Goal: Task Accomplishment & Management: Manage account settings

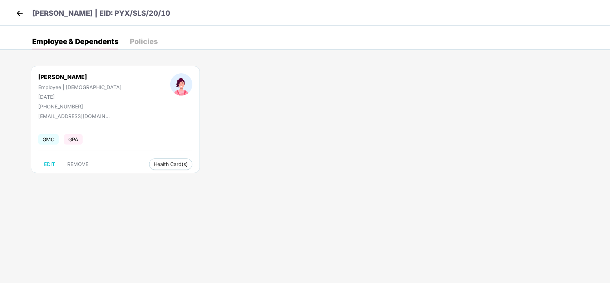
click at [22, 16] on img at bounding box center [19, 13] width 11 height 11
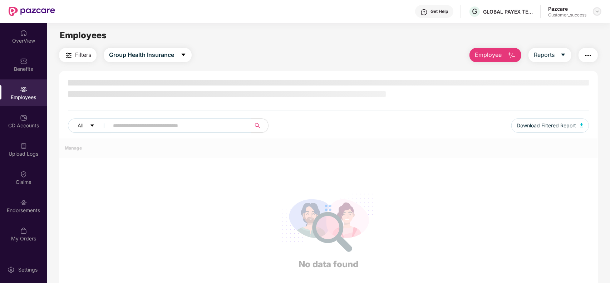
click at [600, 12] on img at bounding box center [597, 12] width 6 height 6
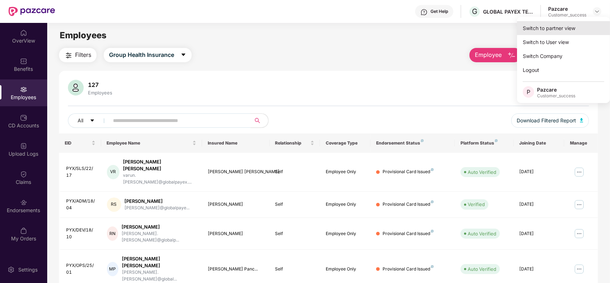
click at [562, 24] on div "Switch to partner view" at bounding box center [563, 28] width 93 height 14
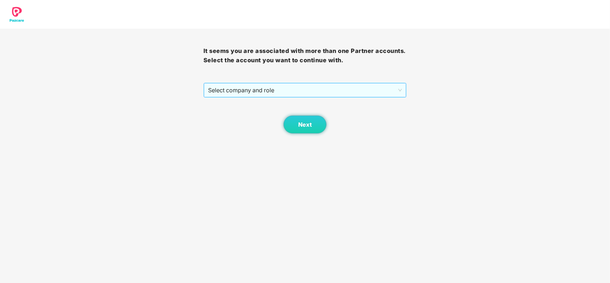
click at [345, 92] on span "Select company and role" at bounding box center [305, 90] width 194 height 14
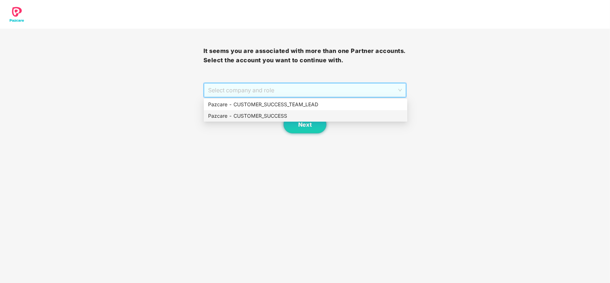
click at [280, 114] on div "Pazcare - CUSTOMER_SUCCESS" at bounding box center [305, 116] width 195 height 8
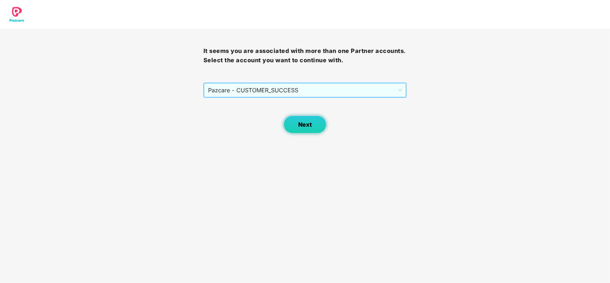
click at [297, 123] on button "Next" at bounding box center [305, 124] width 43 height 18
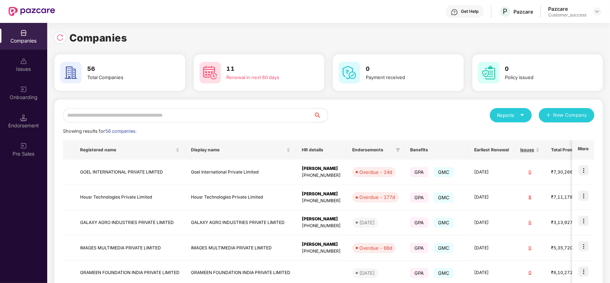
click at [196, 115] on input "text" at bounding box center [188, 115] width 251 height 14
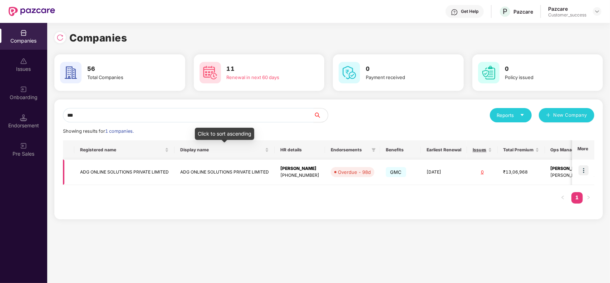
type input "***"
click at [193, 174] on td "ADG ONLINE SOLUTIONS PRIVATE LIMITED" at bounding box center [224, 171] width 100 height 25
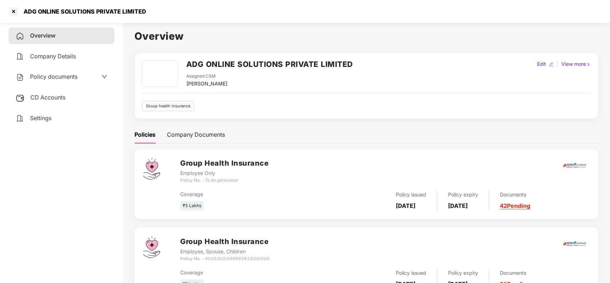
click at [50, 95] on span "CD Accounts" at bounding box center [47, 97] width 35 height 7
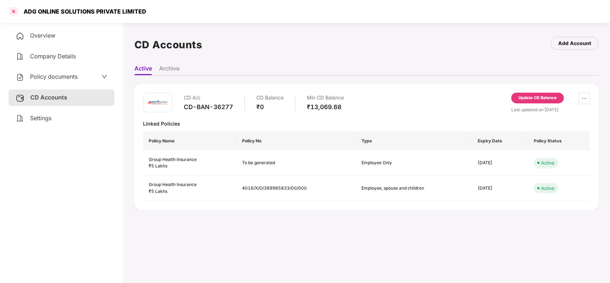
click at [11, 10] on div at bounding box center [13, 11] width 11 height 11
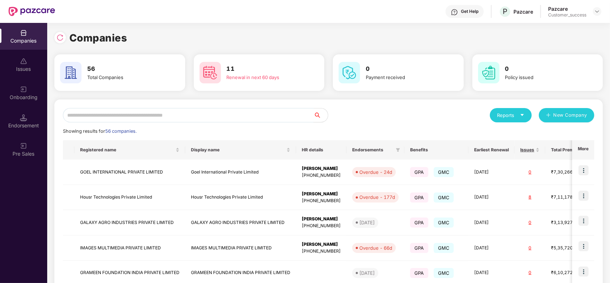
click at [173, 112] on input "text" at bounding box center [188, 115] width 251 height 14
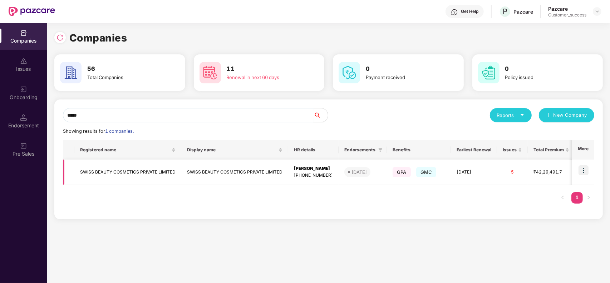
type input "*****"
click at [170, 173] on td "SWISS BEAUTY COSMETICS PRIVATE LIMITED" at bounding box center [127, 171] width 107 height 25
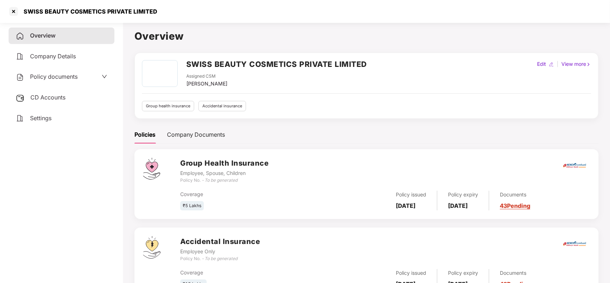
click at [526, 203] on link "43 Pending" at bounding box center [515, 205] width 30 height 7
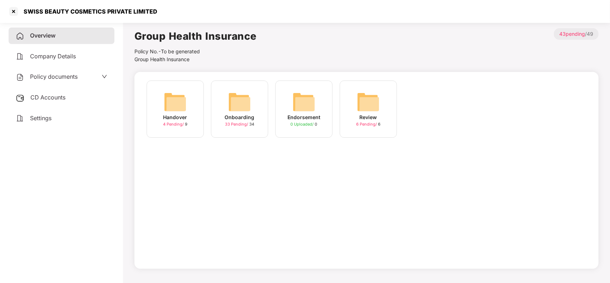
click at [233, 106] on img at bounding box center [239, 101] width 23 height 23
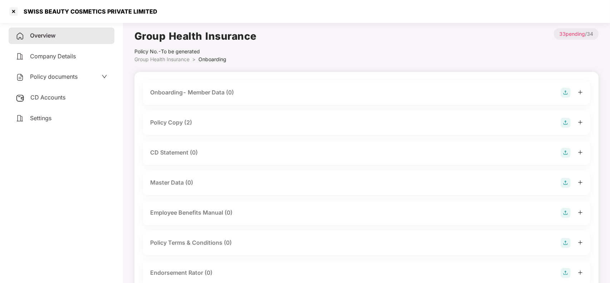
click at [182, 182] on div "Master Data (0)" at bounding box center [171, 182] width 43 height 9
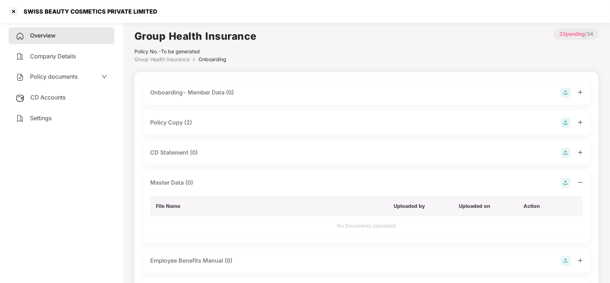
click at [563, 183] on img at bounding box center [566, 183] width 10 height 10
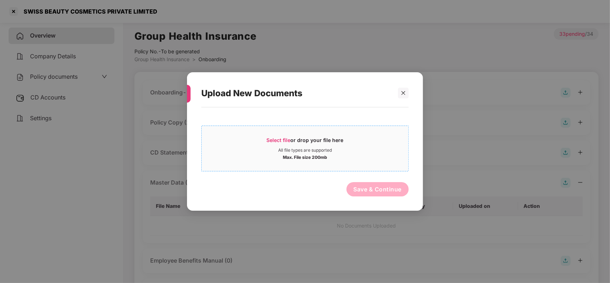
click at [328, 147] on div "All file types are supported" at bounding box center [305, 150] width 54 height 6
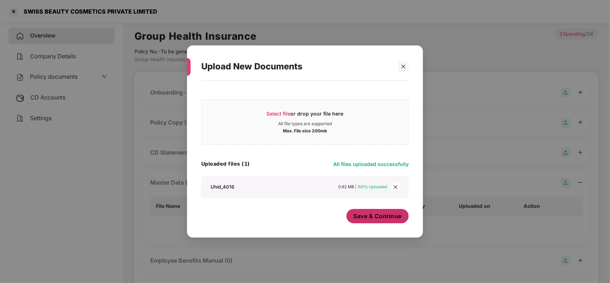
click at [365, 221] on button "Save & Continue" at bounding box center [377, 216] width 63 height 14
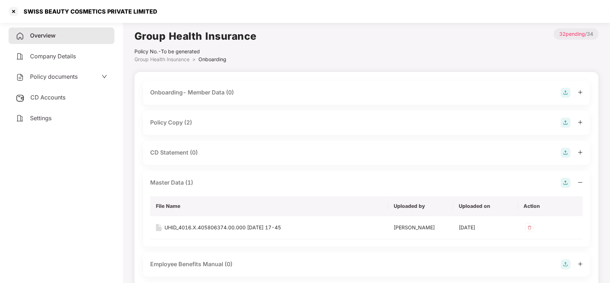
click at [233, 181] on div "Master Data (1)" at bounding box center [366, 183] width 433 height 10
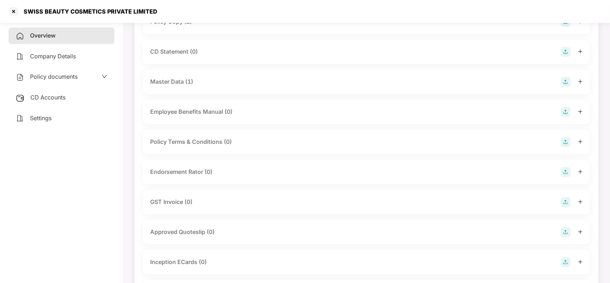
scroll to position [101, 0]
click at [60, 38] on div "Overview" at bounding box center [62, 36] width 106 height 16
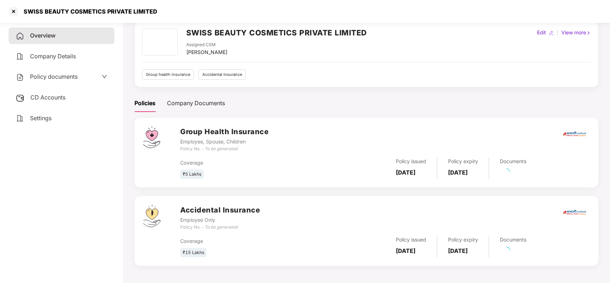
scroll to position [31, 0]
click at [527, 255] on link "43 Pending" at bounding box center [515, 252] width 30 height 7
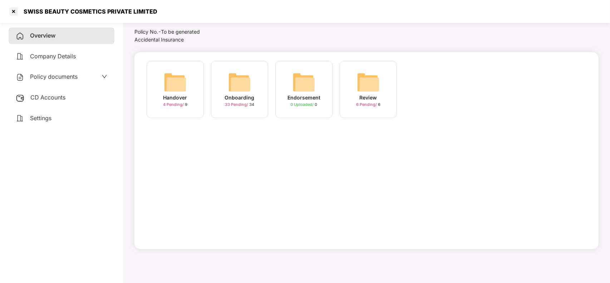
click at [242, 108] on div "Onboarding 33 Pending / 34" at bounding box center [239, 89] width 57 height 57
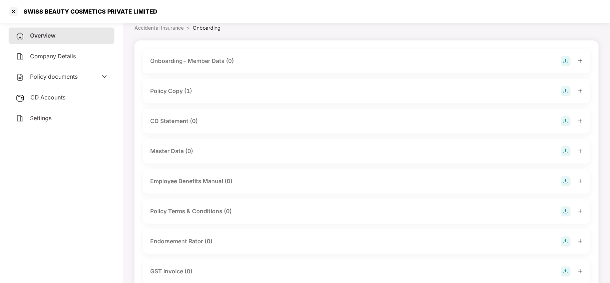
click at [186, 88] on div "Policy Copy (1)" at bounding box center [171, 91] width 42 height 9
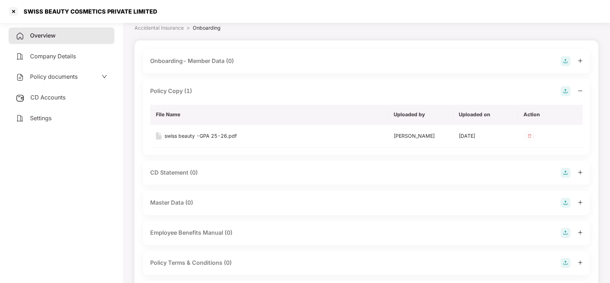
click at [181, 92] on div "Policy Copy (1)" at bounding box center [171, 91] width 42 height 9
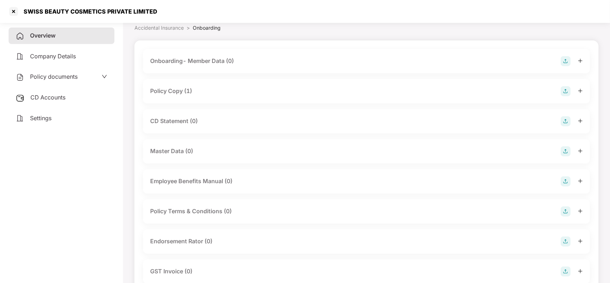
click at [63, 31] on div "Overview" at bounding box center [62, 36] width 106 height 16
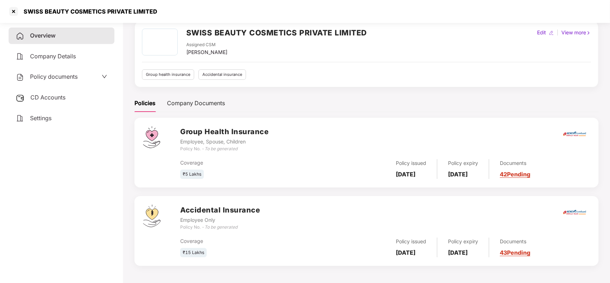
click at [530, 174] on link "42 Pending" at bounding box center [515, 174] width 30 height 7
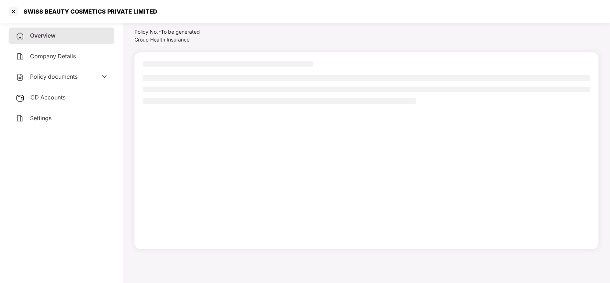
scroll to position [20, 0]
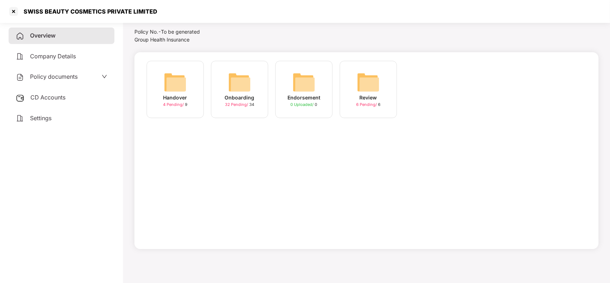
click at [256, 79] on div "Onboarding 32 Pending / 34" at bounding box center [239, 89] width 57 height 57
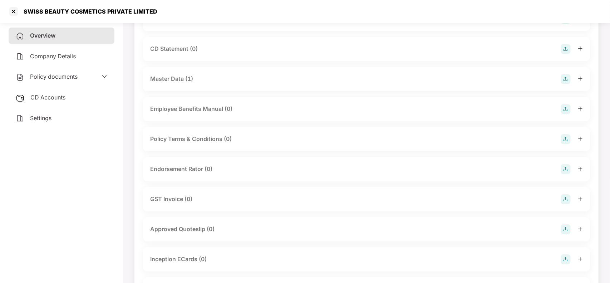
scroll to position [104, 0]
click at [223, 106] on div "Employee Benefits Manual (0)" at bounding box center [191, 108] width 82 height 9
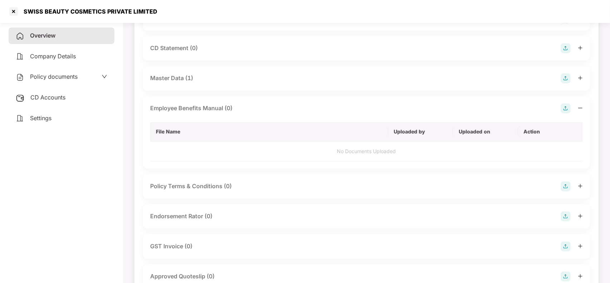
click at [564, 108] on img at bounding box center [566, 108] width 10 height 10
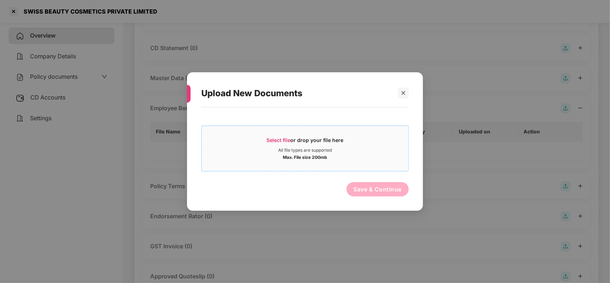
click at [285, 152] on div "All file types are supported" at bounding box center [305, 150] width 54 height 6
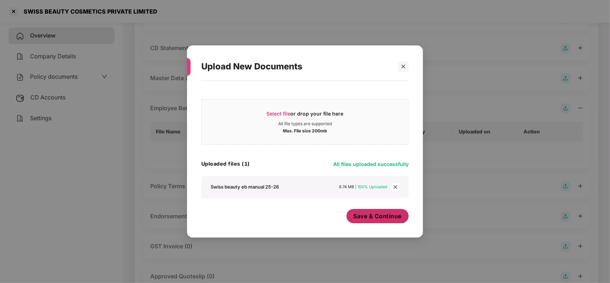
click at [356, 215] on span "Save & Continue" at bounding box center [378, 216] width 48 height 8
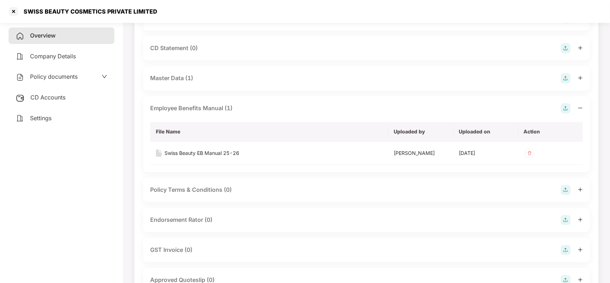
click at [180, 113] on div "Employee Benefits Manual (1) File Name Uploaded by Uploaded on Action Swiss Bea…" at bounding box center [366, 134] width 447 height 76
click at [185, 107] on div "Employee Benefits Manual (1)" at bounding box center [191, 108] width 82 height 9
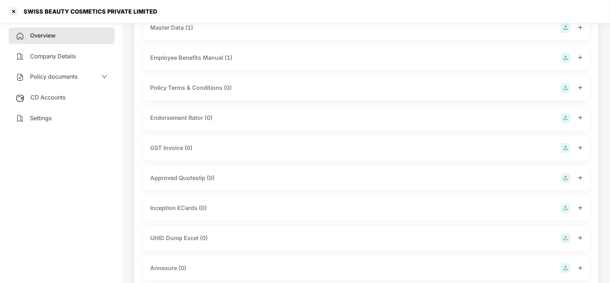
scroll to position [156, 0]
click at [201, 208] on div "Inception ECards (0)" at bounding box center [178, 207] width 56 height 9
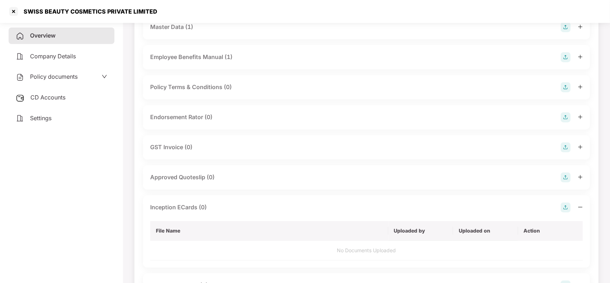
click at [565, 207] on img at bounding box center [566, 207] width 10 height 10
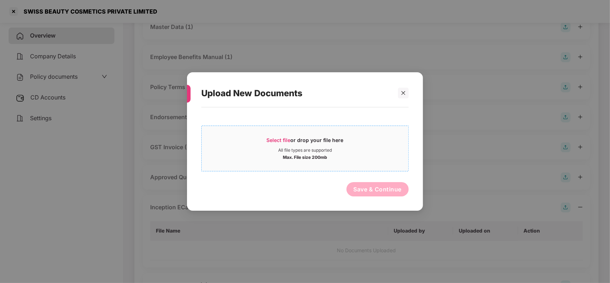
click at [298, 147] on div "All file types are supported" at bounding box center [305, 150] width 54 height 6
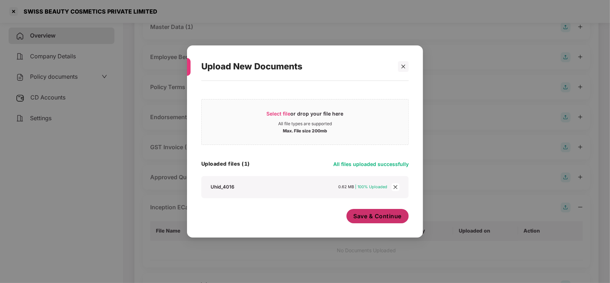
click at [361, 217] on span "Save & Continue" at bounding box center [378, 216] width 48 height 8
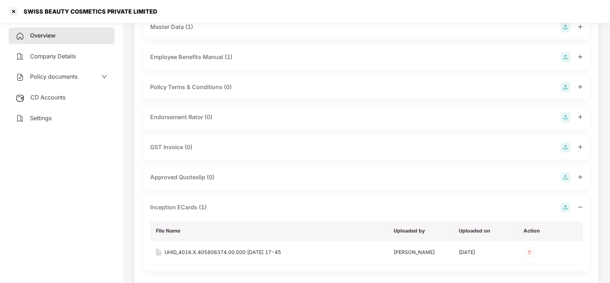
click at [204, 203] on div "Inception ECards (1)" at bounding box center [178, 207] width 56 height 9
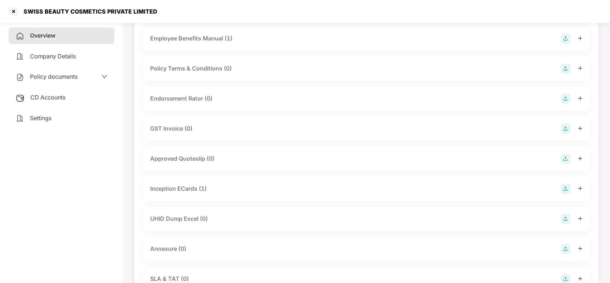
scroll to position [174, 0]
click at [199, 209] on div "UHID Dump Excel (0)" at bounding box center [366, 218] width 447 height 24
click at [194, 219] on div "UHID Dump Excel (0)" at bounding box center [179, 218] width 58 height 9
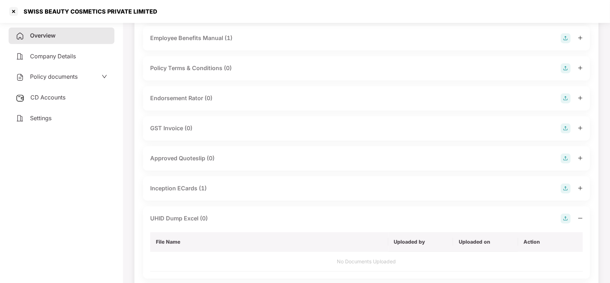
click at [566, 217] on img at bounding box center [566, 218] width 10 height 10
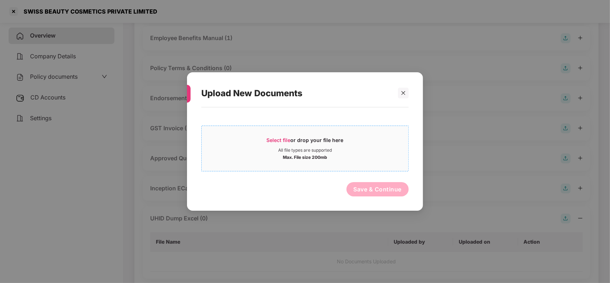
click at [283, 144] on div "Select file or drop your file here" at bounding box center [305, 142] width 77 height 11
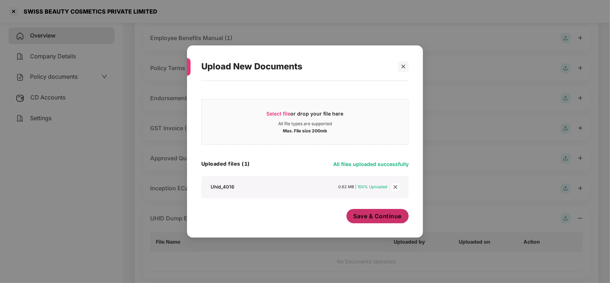
click at [380, 215] on span "Save & Continue" at bounding box center [378, 216] width 48 height 8
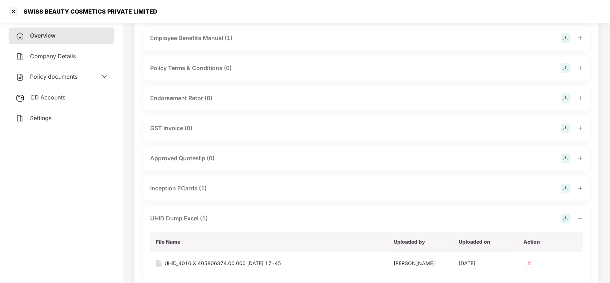
click at [380, 215] on div "UHID Dump Excel (1)" at bounding box center [366, 218] width 433 height 10
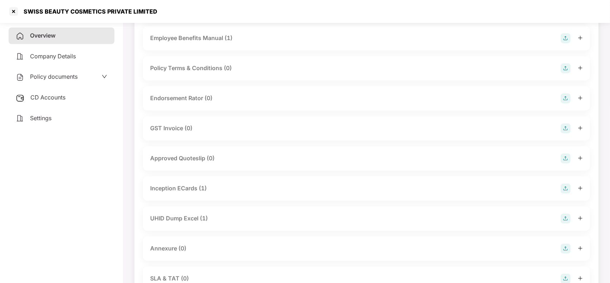
click at [210, 245] on div "Annexure (0)" at bounding box center [366, 248] width 433 height 10
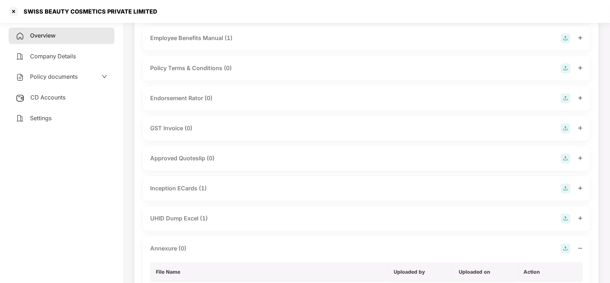
click at [564, 247] on img at bounding box center [566, 248] width 10 height 10
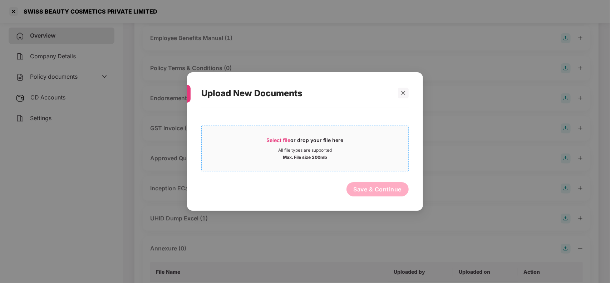
click at [262, 141] on div "Select file or drop your file here" at bounding box center [305, 142] width 207 height 11
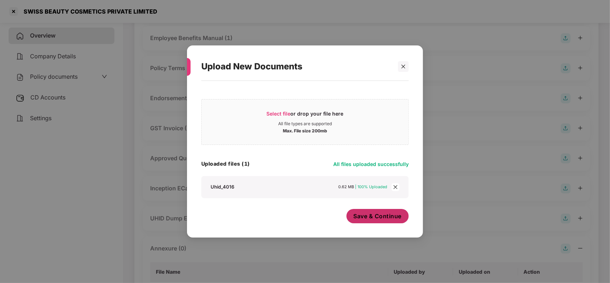
click at [361, 213] on span "Save & Continue" at bounding box center [378, 216] width 48 height 8
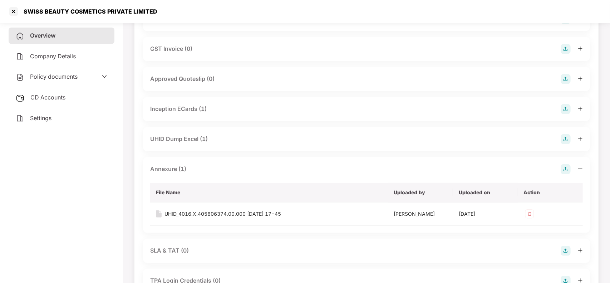
scroll to position [255, 0]
click at [54, 31] on div "Overview" at bounding box center [62, 36] width 106 height 16
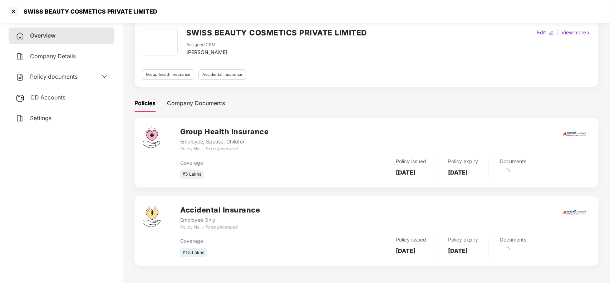
scroll to position [31, 0]
click at [526, 172] on div "Documents" at bounding box center [507, 167] width 37 height 21
click at [528, 171] on link "38 Pending" at bounding box center [515, 174] width 30 height 7
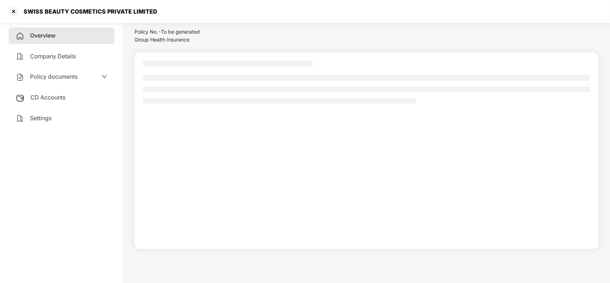
scroll to position [20, 0]
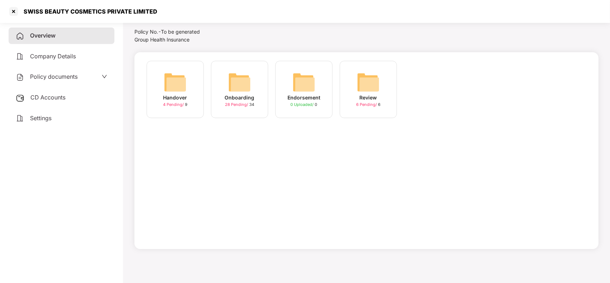
click at [245, 90] on img at bounding box center [239, 82] width 23 height 23
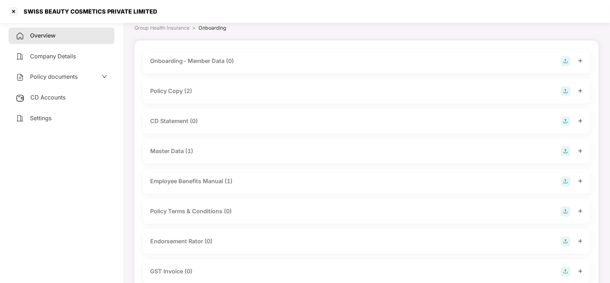
click at [183, 94] on div "Policy Copy (2)" at bounding box center [171, 91] width 42 height 9
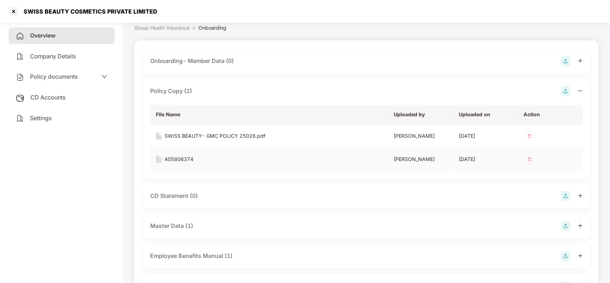
click at [179, 157] on div "405806374" at bounding box center [178, 159] width 29 height 8
click at [10, 14] on div at bounding box center [13, 11] width 11 height 11
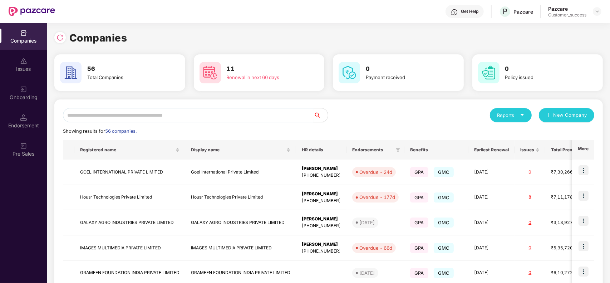
click at [193, 115] on input "text" at bounding box center [188, 115] width 251 height 14
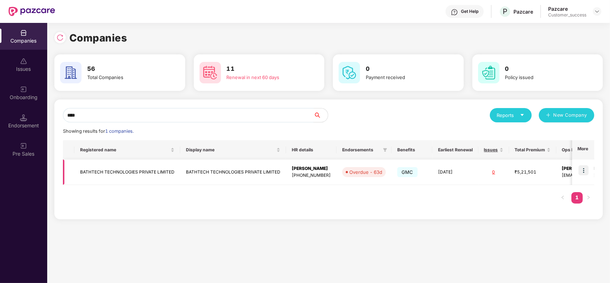
type input "****"
click at [154, 169] on td "BATHTECH TECHNOLOGIES PRIVATE LIMITED" at bounding box center [127, 171] width 106 height 25
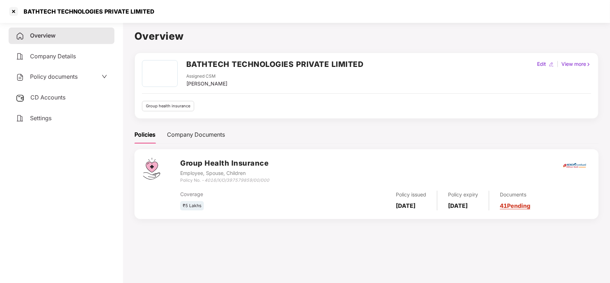
click at [64, 99] on span "CD Accounts" at bounding box center [47, 97] width 35 height 7
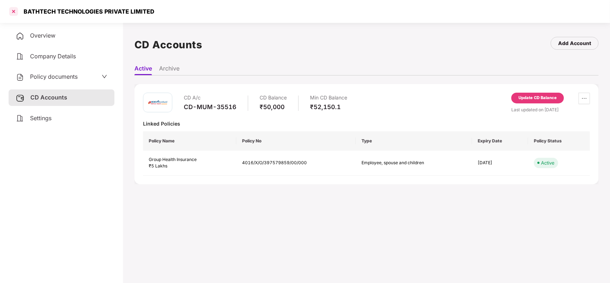
click at [14, 11] on div at bounding box center [13, 11] width 11 height 11
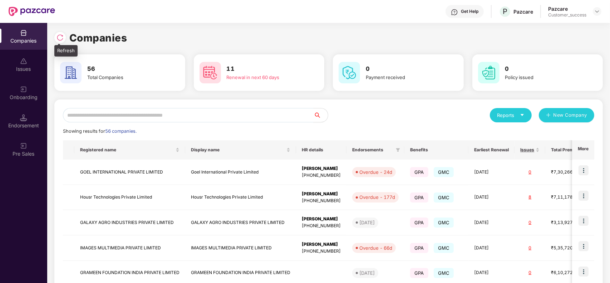
click at [59, 40] on img at bounding box center [59, 37] width 7 height 7
click at [107, 105] on div "Reports New Company Showing results for 56 companies. Registered name Display n…" at bounding box center [328, 272] width 548 height 346
click at [97, 112] on input "text" at bounding box center [188, 115] width 251 height 14
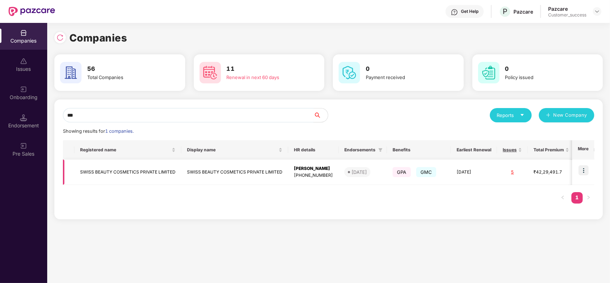
type input "***"
click at [106, 174] on td "SWISS BEAUTY COSMETICS PRIVATE LIMITED" at bounding box center [127, 171] width 107 height 25
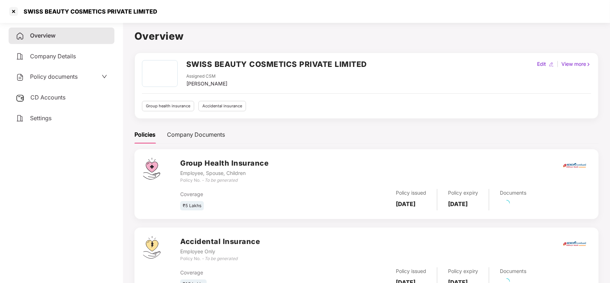
scroll to position [31, 0]
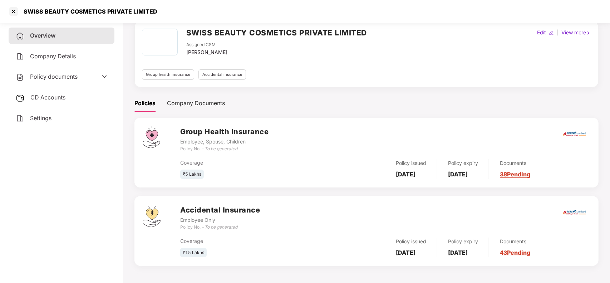
click at [521, 171] on link "38 Pending" at bounding box center [515, 174] width 30 height 7
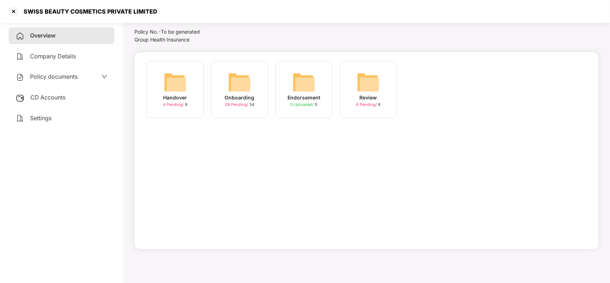
click at [245, 101] on div "Onboarding" at bounding box center [240, 98] width 30 height 8
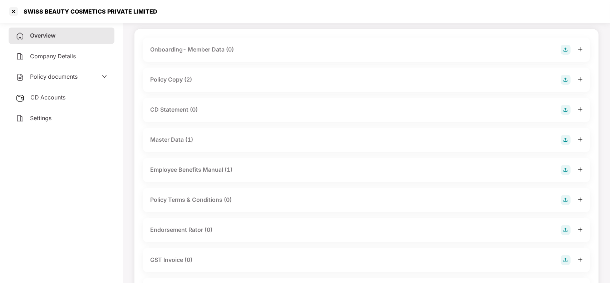
scroll to position [42, 0]
click at [188, 224] on div "Endorsement Rator (0)" at bounding box center [366, 230] width 447 height 24
click at [186, 229] on div "Endorsement Rator (0)" at bounding box center [181, 230] width 62 height 9
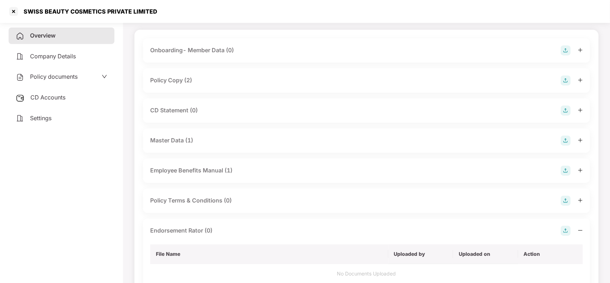
click at [564, 227] on img at bounding box center [566, 231] width 10 height 10
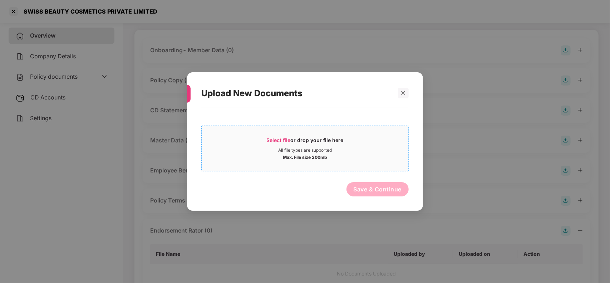
click at [299, 132] on span "Select file or drop your file here All file types are supported Max. File size …" at bounding box center [305, 148] width 207 height 34
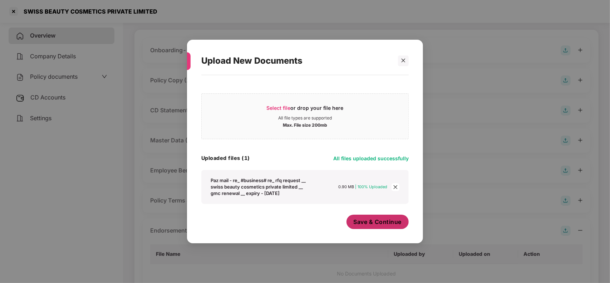
click at [360, 225] on span "Save & Continue" at bounding box center [378, 222] width 48 height 8
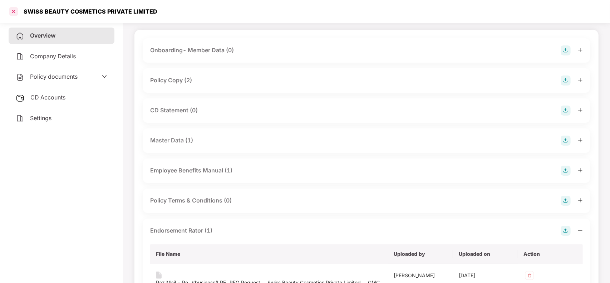
click at [15, 11] on div at bounding box center [13, 11] width 11 height 11
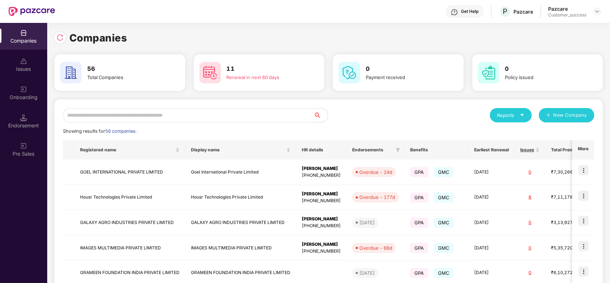
scroll to position [0, 0]
click at [142, 110] on input "text" at bounding box center [188, 115] width 251 height 14
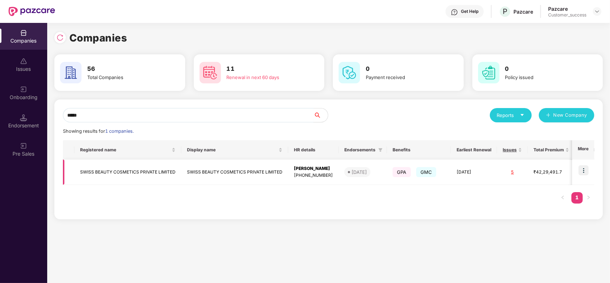
type input "*****"
click at [137, 172] on td "SWISS BEAUTY COSMETICS PRIVATE LIMITED" at bounding box center [127, 171] width 107 height 25
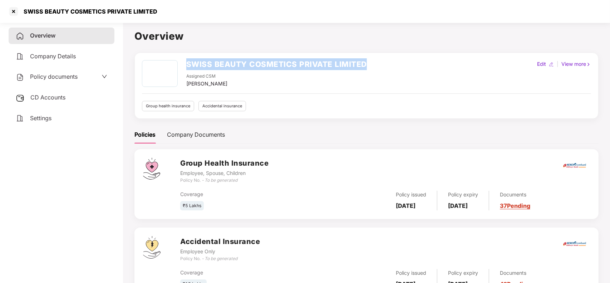
drag, startPoint x: 185, startPoint y: 64, endPoint x: 374, endPoint y: 60, distance: 189.5
click at [374, 60] on div "SWISS BEAUTY COSMETICS PRIVATE LIMITED Assigned CSM [PERSON_NAME] Edit | View m…" at bounding box center [366, 74] width 449 height 28
copy h2 "SWISS BEAUTY COSMETICS PRIVATE LIMITED"
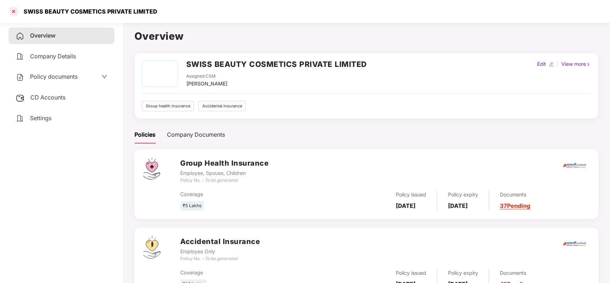
click at [10, 15] on div at bounding box center [13, 11] width 11 height 11
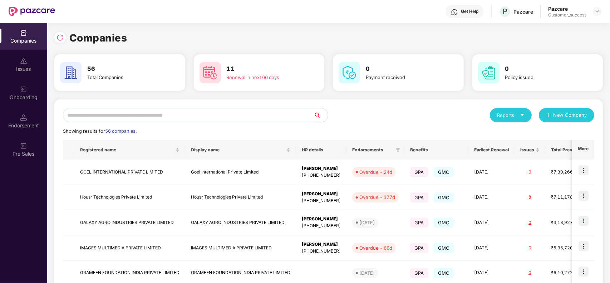
click at [145, 110] on input "text" at bounding box center [188, 115] width 251 height 14
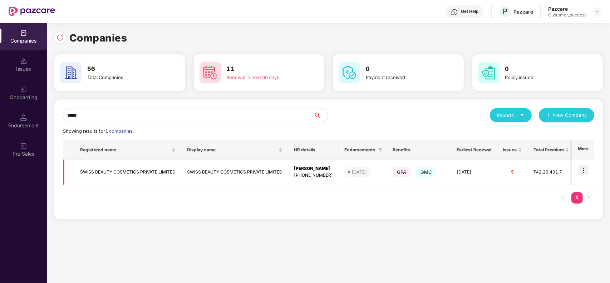
type input "*****"
click at [584, 172] on img at bounding box center [583, 170] width 10 height 10
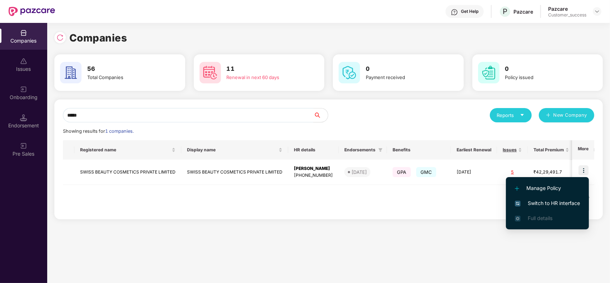
click at [553, 197] on li "Switch to HR interface" at bounding box center [547, 203] width 83 height 15
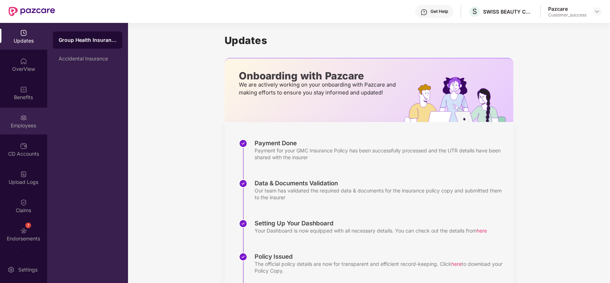
click at [13, 125] on div "Employees" at bounding box center [23, 125] width 47 height 7
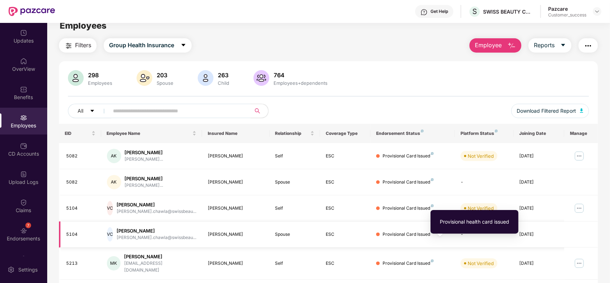
scroll to position [10, 0]
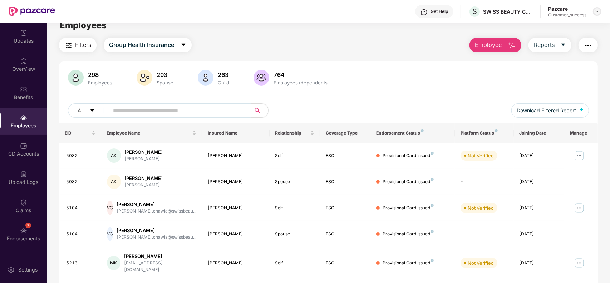
click at [597, 13] on img at bounding box center [597, 12] width 6 height 6
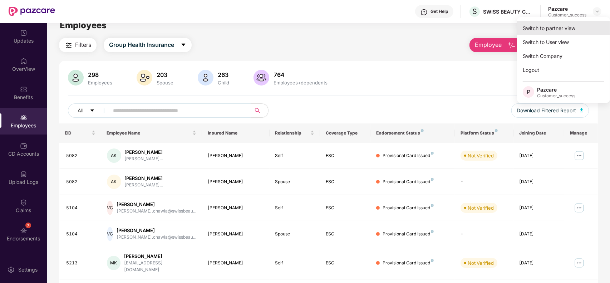
click at [572, 25] on div "Switch to partner view" at bounding box center [563, 28] width 93 height 14
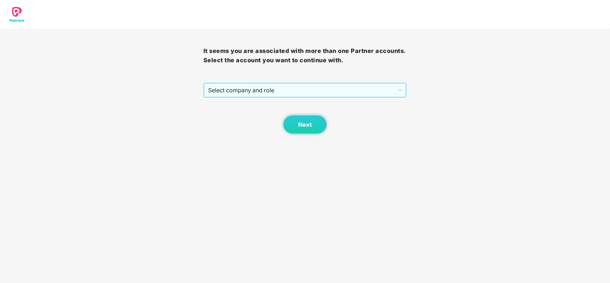
click at [310, 91] on span "Select company and role" at bounding box center [305, 90] width 194 height 14
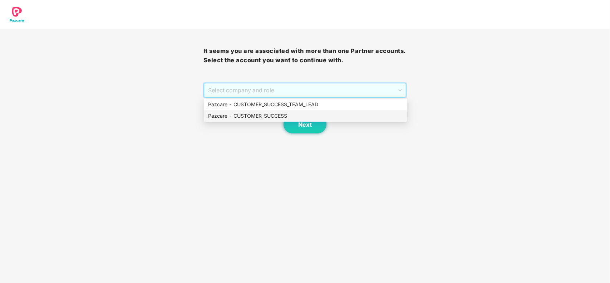
click at [261, 114] on div "Pazcare - CUSTOMER_SUCCESS" at bounding box center [305, 116] width 195 height 8
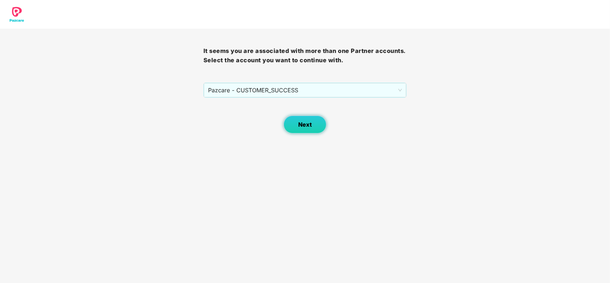
click at [301, 124] on span "Next" at bounding box center [305, 124] width 14 height 7
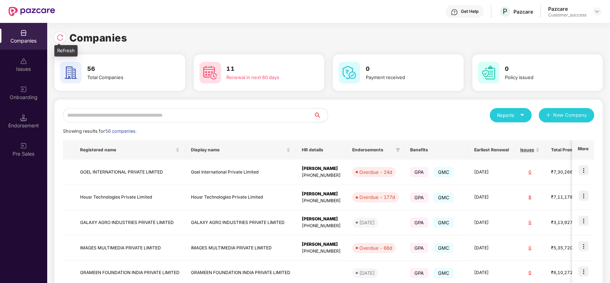
click at [58, 35] on img at bounding box center [59, 37] width 7 height 7
click at [141, 120] on input "text" at bounding box center [188, 115] width 251 height 14
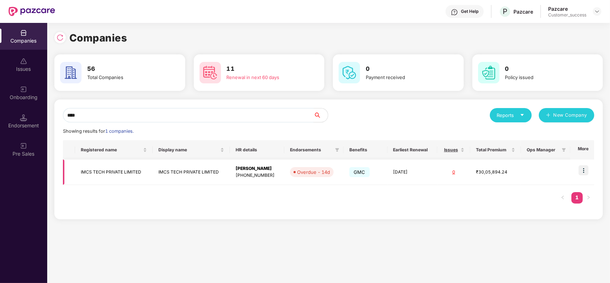
type input "****"
click at [580, 170] on img at bounding box center [583, 170] width 10 height 10
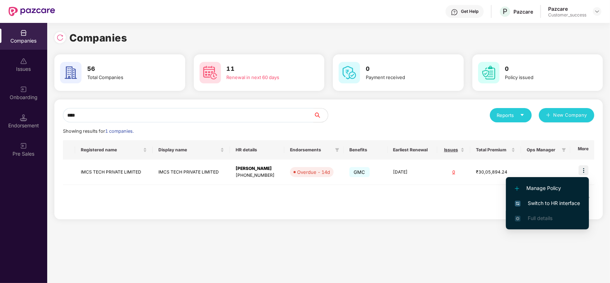
click at [537, 212] on li "Full details" at bounding box center [547, 218] width 83 height 15
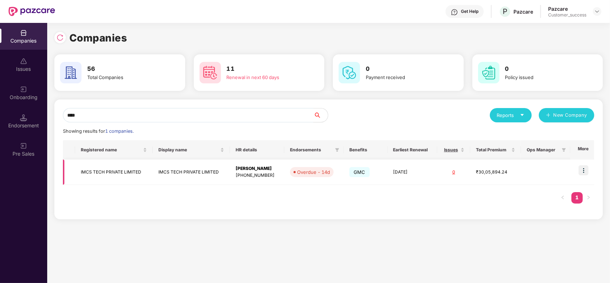
click at [581, 167] on img at bounding box center [583, 170] width 10 height 10
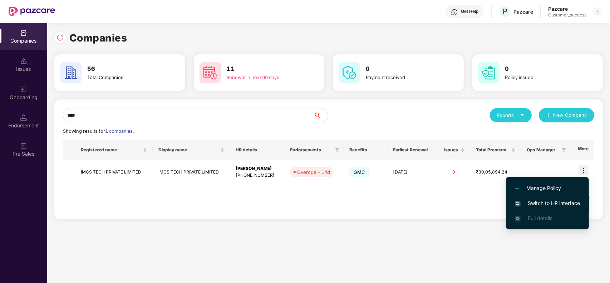
click at [541, 199] on span "Switch to HR interface" at bounding box center [547, 203] width 65 height 8
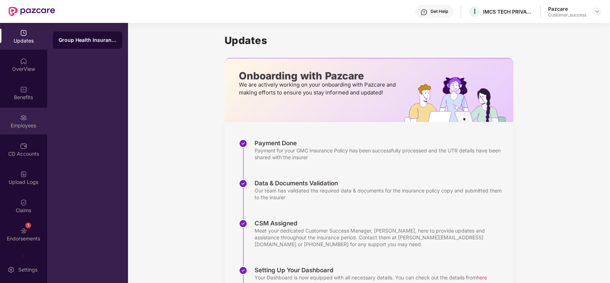
click at [23, 118] on img at bounding box center [23, 117] width 7 height 7
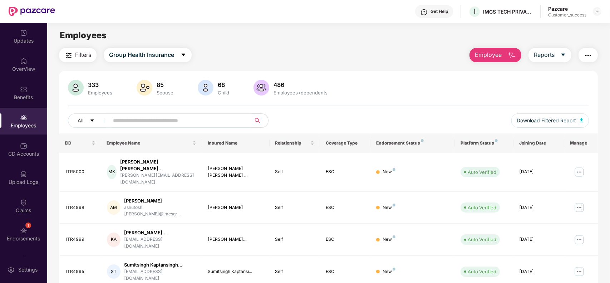
click at [140, 123] on input "text" at bounding box center [177, 120] width 128 height 11
paste input "**********"
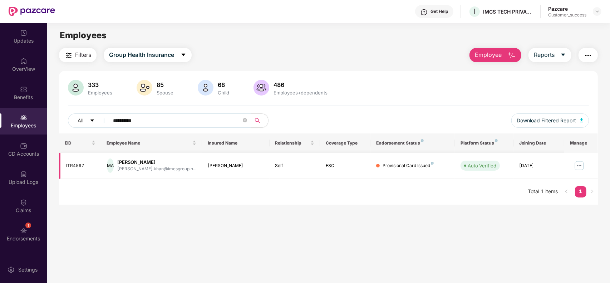
type input "**********"
click at [583, 165] on img at bounding box center [578, 165] width 11 height 11
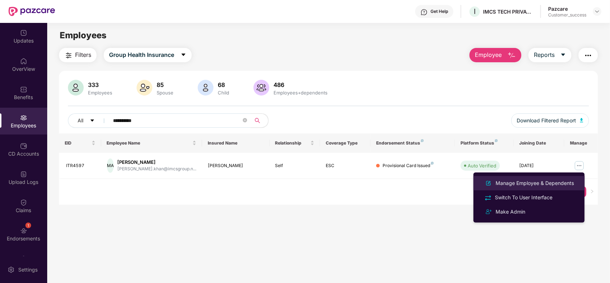
click at [543, 181] on div "Manage Employee & Dependents" at bounding box center [534, 183] width 81 height 8
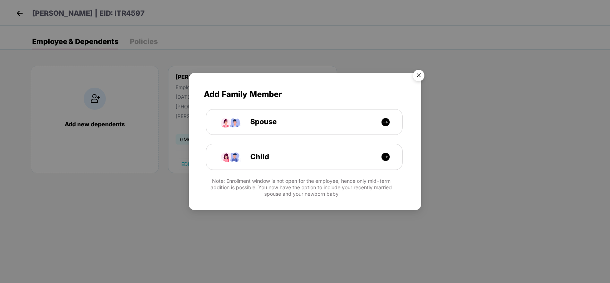
click at [425, 72] on img "Close" at bounding box center [419, 76] width 20 height 20
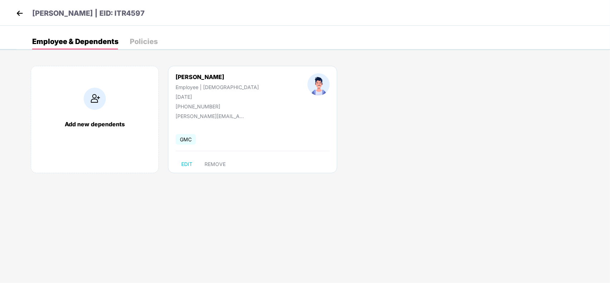
click at [210, 105] on div "[PHONE_NUMBER]" at bounding box center [217, 106] width 83 height 6
copy div "[PHONE_NUMBER]"
click at [18, 10] on img at bounding box center [19, 13] width 11 height 11
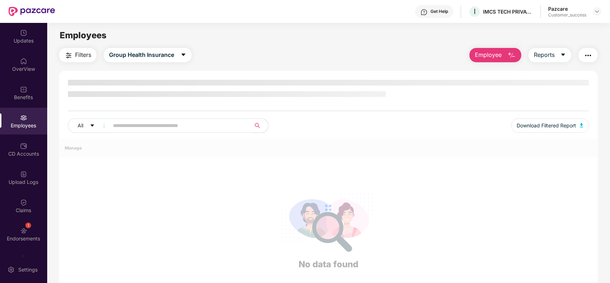
click at [158, 124] on input "text" at bounding box center [177, 125] width 128 height 11
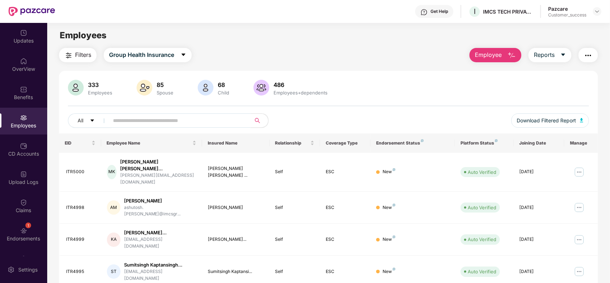
paste input "**********"
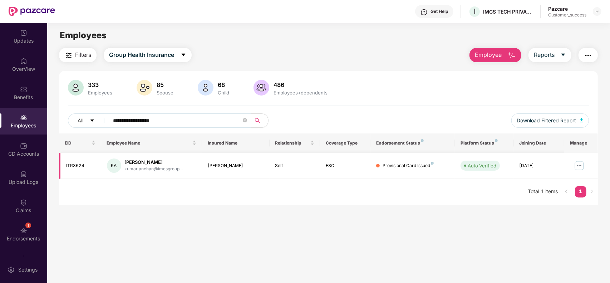
type input "**********"
click at [578, 165] on img at bounding box center [578, 165] width 11 height 11
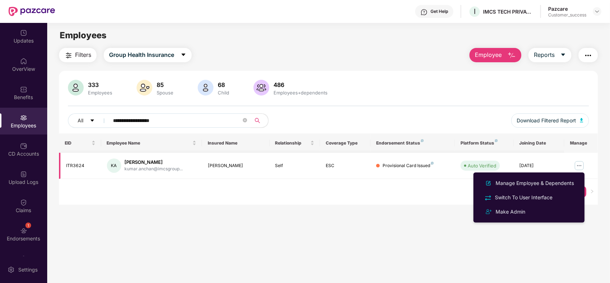
click at [287, 161] on td "Self" at bounding box center [295, 166] width 50 height 26
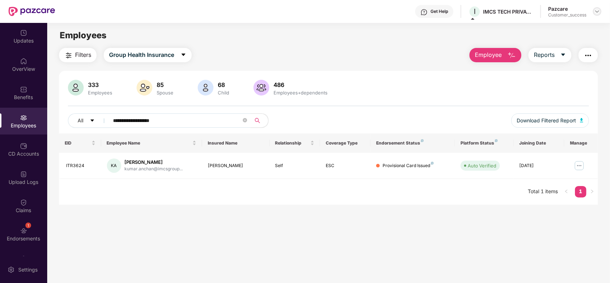
click at [601, 11] on div at bounding box center [597, 11] width 9 height 9
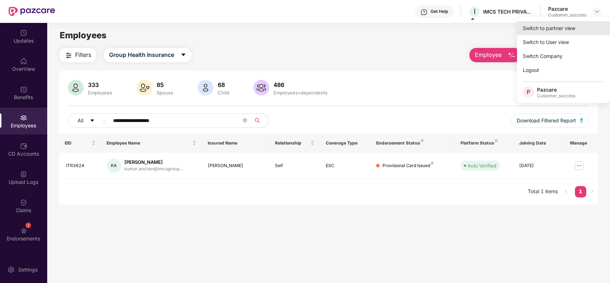
click at [571, 26] on div "Switch to partner view" at bounding box center [563, 28] width 93 height 14
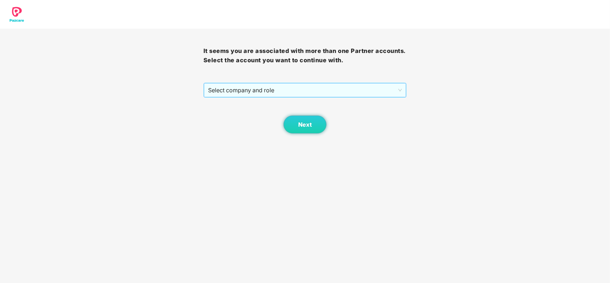
click at [288, 88] on span "Select company and role" at bounding box center [305, 90] width 194 height 14
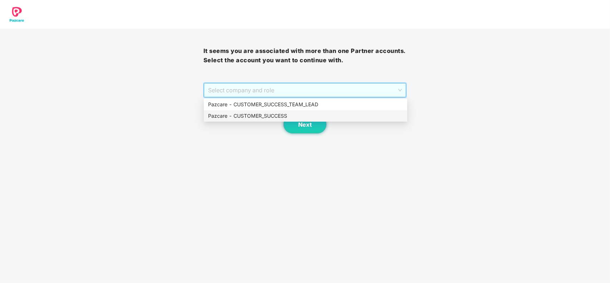
click at [251, 113] on div "Pazcare - CUSTOMER_SUCCESS" at bounding box center [305, 116] width 195 height 8
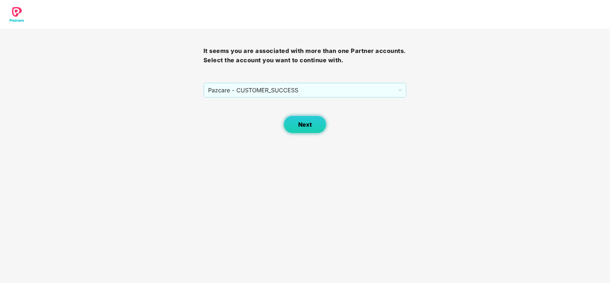
click at [309, 125] on span "Next" at bounding box center [305, 124] width 14 height 7
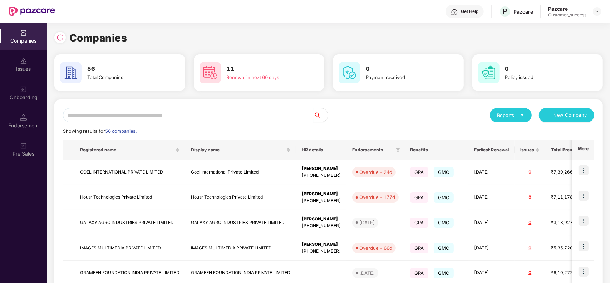
click at [191, 119] on input "text" at bounding box center [188, 115] width 251 height 14
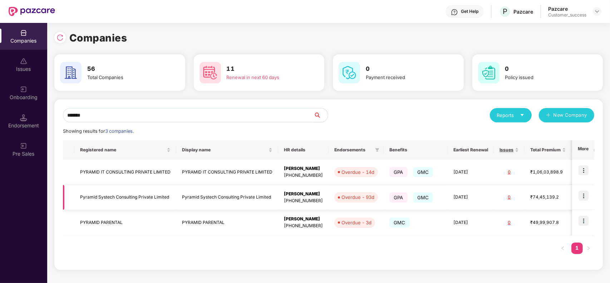
type input "*******"
click at [585, 195] on img at bounding box center [583, 196] width 10 height 10
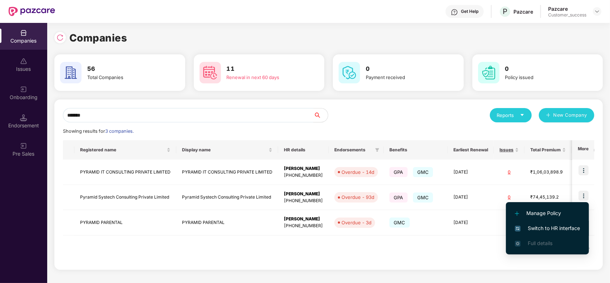
click at [562, 226] on span "Switch to HR interface" at bounding box center [547, 228] width 65 height 8
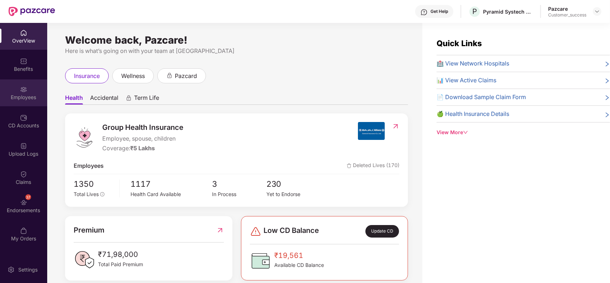
click at [24, 92] on img at bounding box center [23, 89] width 7 height 7
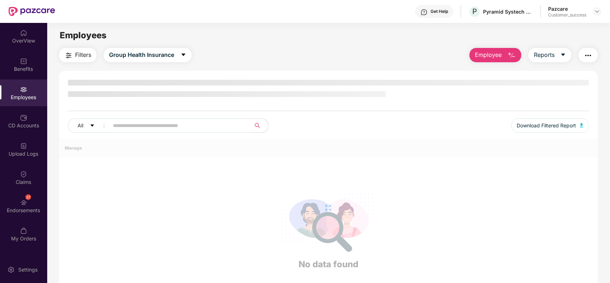
click at [122, 131] on div "All Download Filtered Report" at bounding box center [328, 128] width 521 height 20
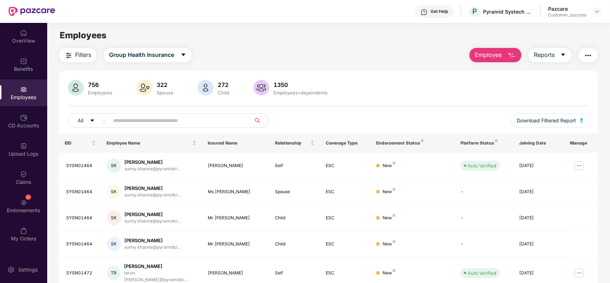
click at [151, 118] on input "text" at bounding box center [177, 120] width 128 height 11
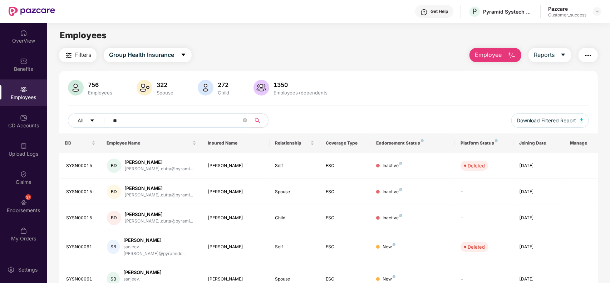
type input "*"
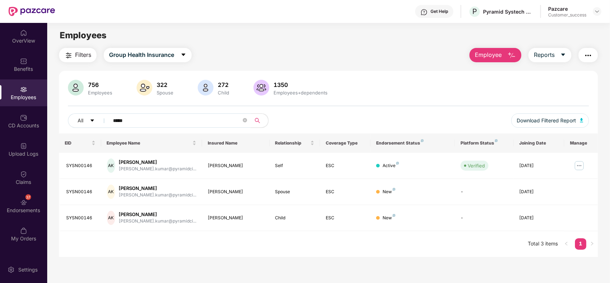
type input "*****"
click at [83, 164] on div "SYSN00146" at bounding box center [80, 165] width 29 height 7
copy div "SYSN00146"
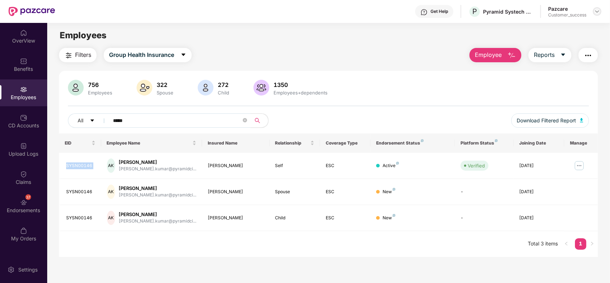
click at [594, 11] on img at bounding box center [597, 12] width 6 height 6
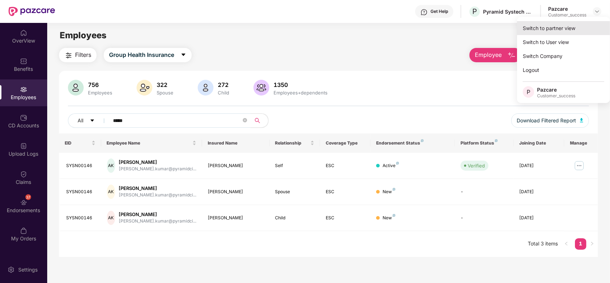
click at [567, 24] on div "Switch to partner view" at bounding box center [563, 28] width 93 height 14
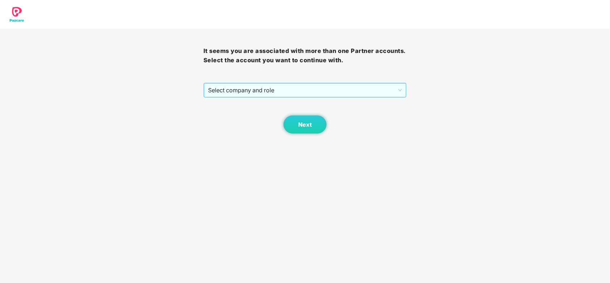
click at [292, 86] on span "Select company and role" at bounding box center [305, 90] width 194 height 14
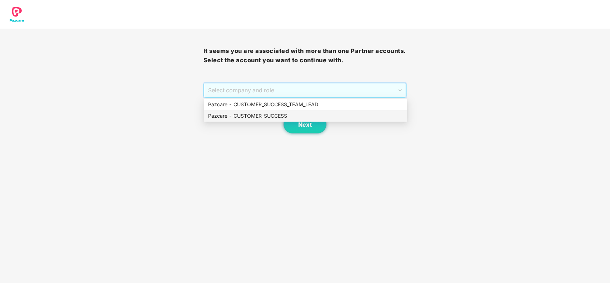
click at [252, 117] on div "Pazcare - CUSTOMER_SUCCESS" at bounding box center [305, 116] width 195 height 8
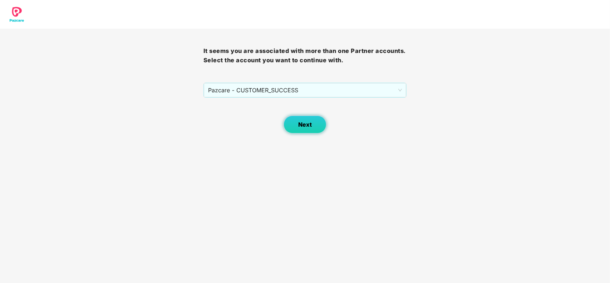
click at [311, 132] on button "Next" at bounding box center [305, 124] width 43 height 18
